Goal: Find specific page/section: Find specific page/section

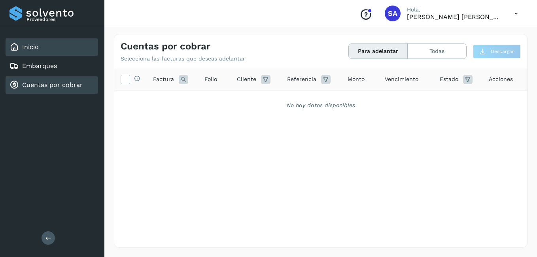
click at [33, 44] on link "Inicio" at bounding box center [30, 47] width 17 height 8
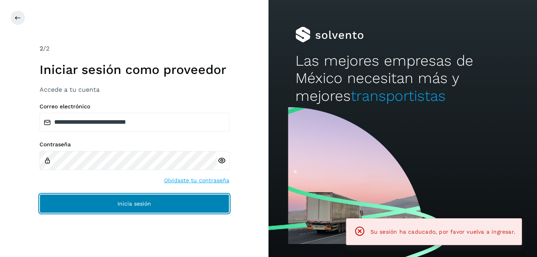
click at [89, 207] on button "Inicia sesión" at bounding box center [135, 203] width 190 height 19
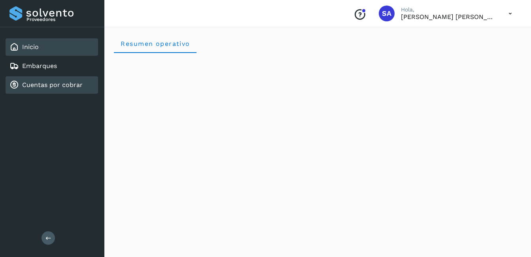
click at [74, 80] on div "Cuentas por cobrar" at bounding box center [52, 84] width 92 height 17
